Goal: Task Accomplishment & Management: Manage account settings

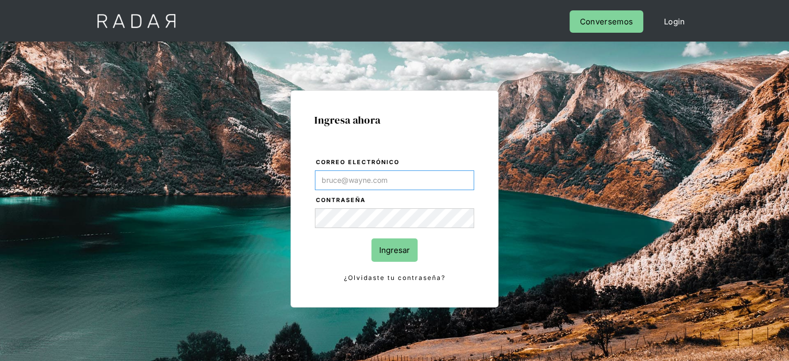
click at [356, 180] on input "Correo electrónico" at bounding box center [394, 180] width 159 height 20
type input "[EMAIL_ADDRESS][DOMAIN_NAME]"
click at [398, 249] on input "Ingresar" at bounding box center [395, 249] width 46 height 23
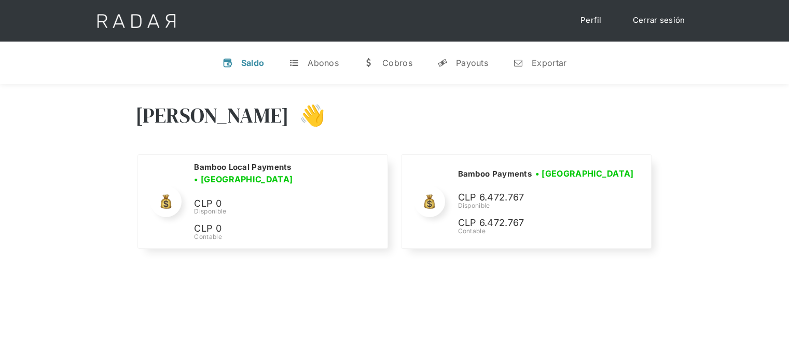
click at [556, 114] on div "[PERSON_NAME] 👋" at bounding box center [394, 123] width 519 height 62
